Goal: Use online tool/utility: Utilize a website feature to perform a specific function

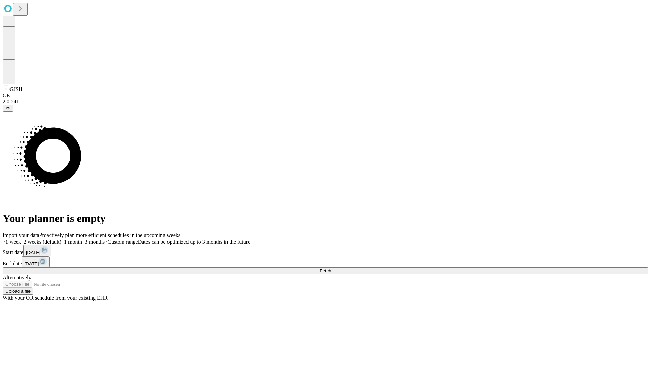
click at [331, 268] on span "Fetch" at bounding box center [325, 270] width 11 height 5
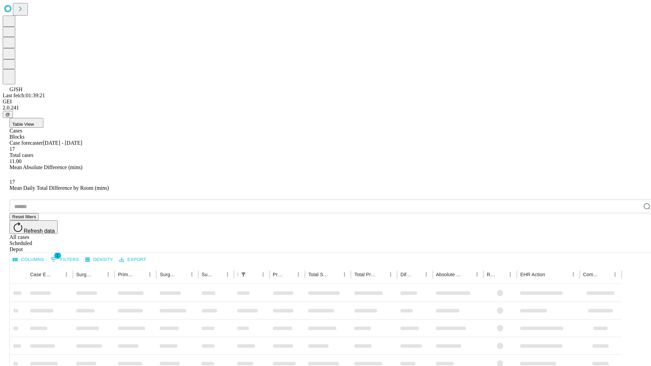
click at [34, 122] on span "Table View" at bounding box center [23, 124] width 22 height 5
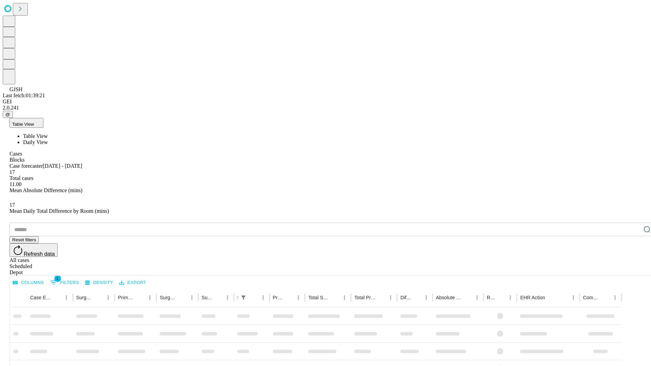
click at [48, 139] on span "Daily View" at bounding box center [35, 142] width 25 height 6
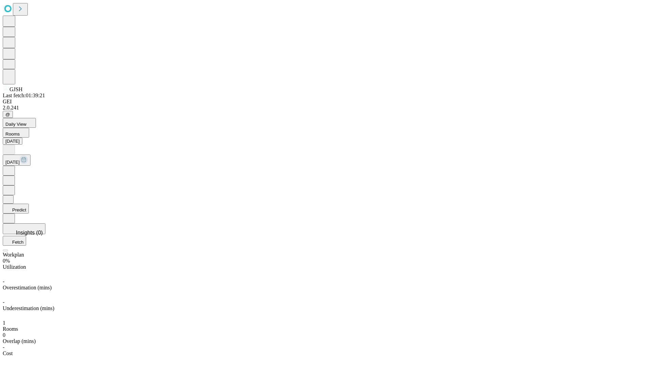
click at [29, 204] on button "Predict" at bounding box center [16, 209] width 26 height 10
